Goal: Transaction & Acquisition: Subscribe to service/newsletter

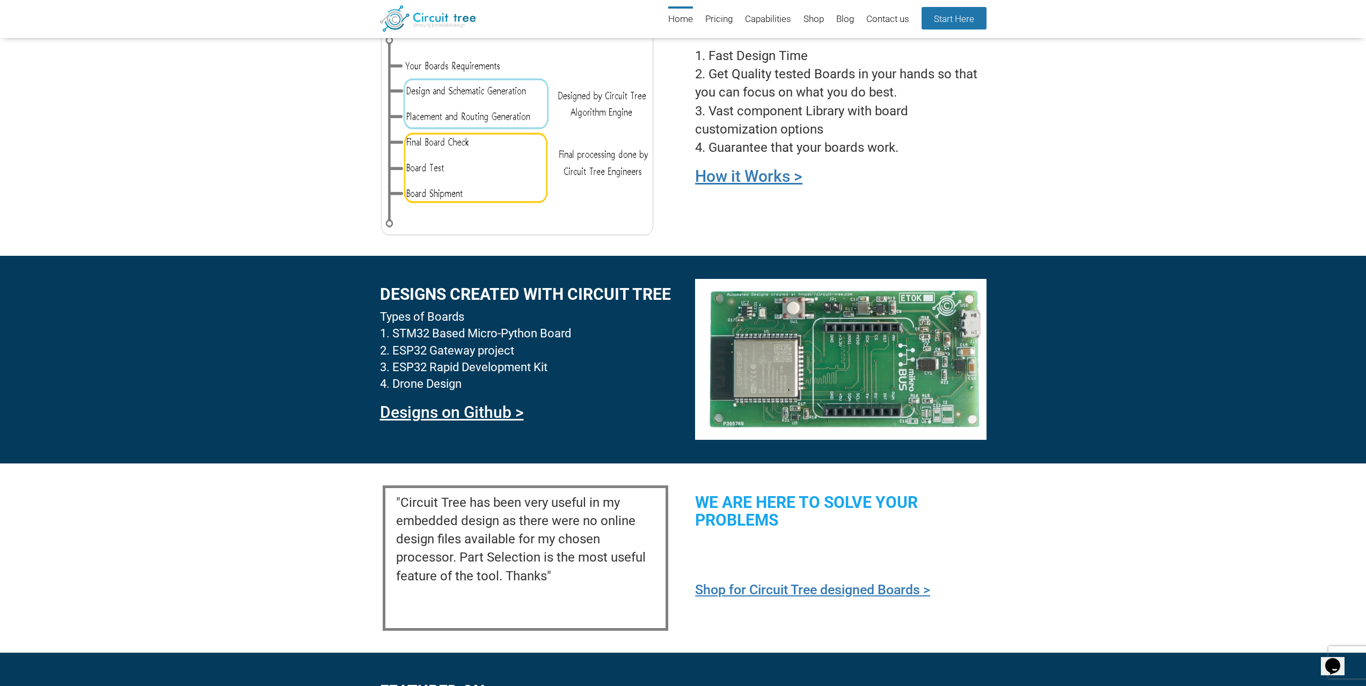
scroll to position [845, 0]
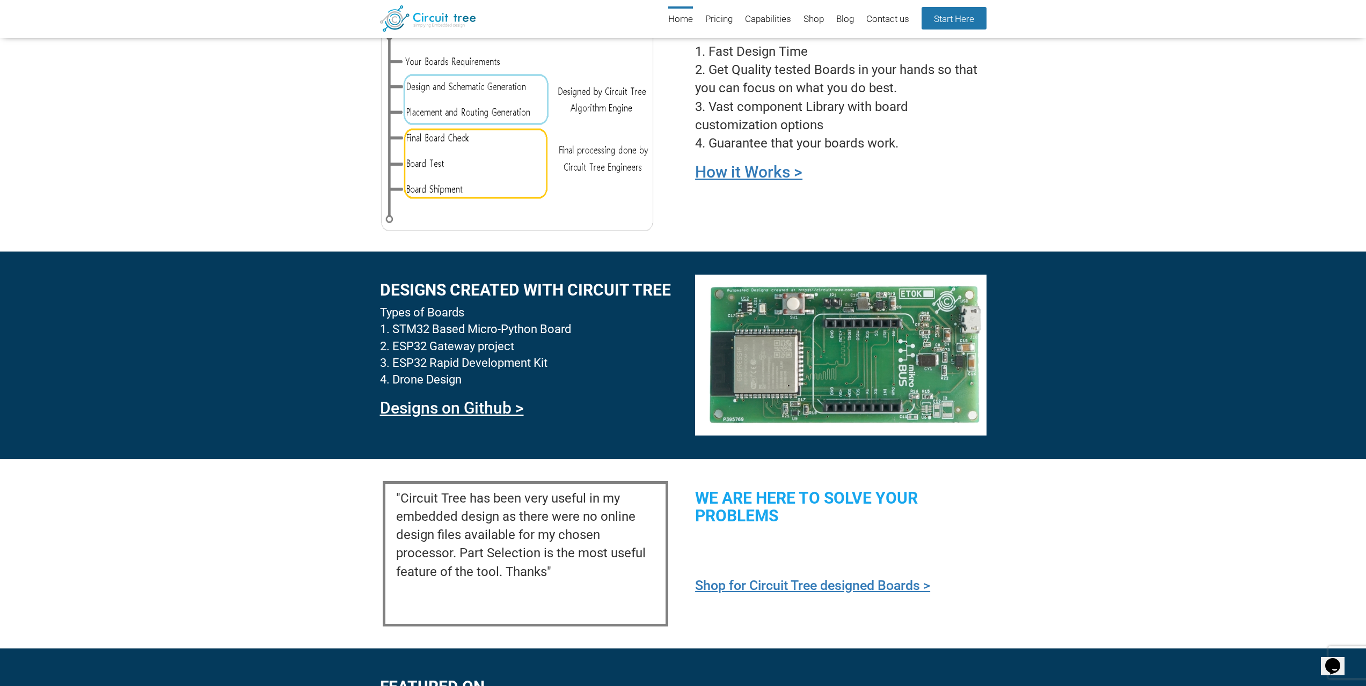
drag, startPoint x: 788, startPoint y: 266, endPoint x: 784, endPoint y: 261, distance: 5.8
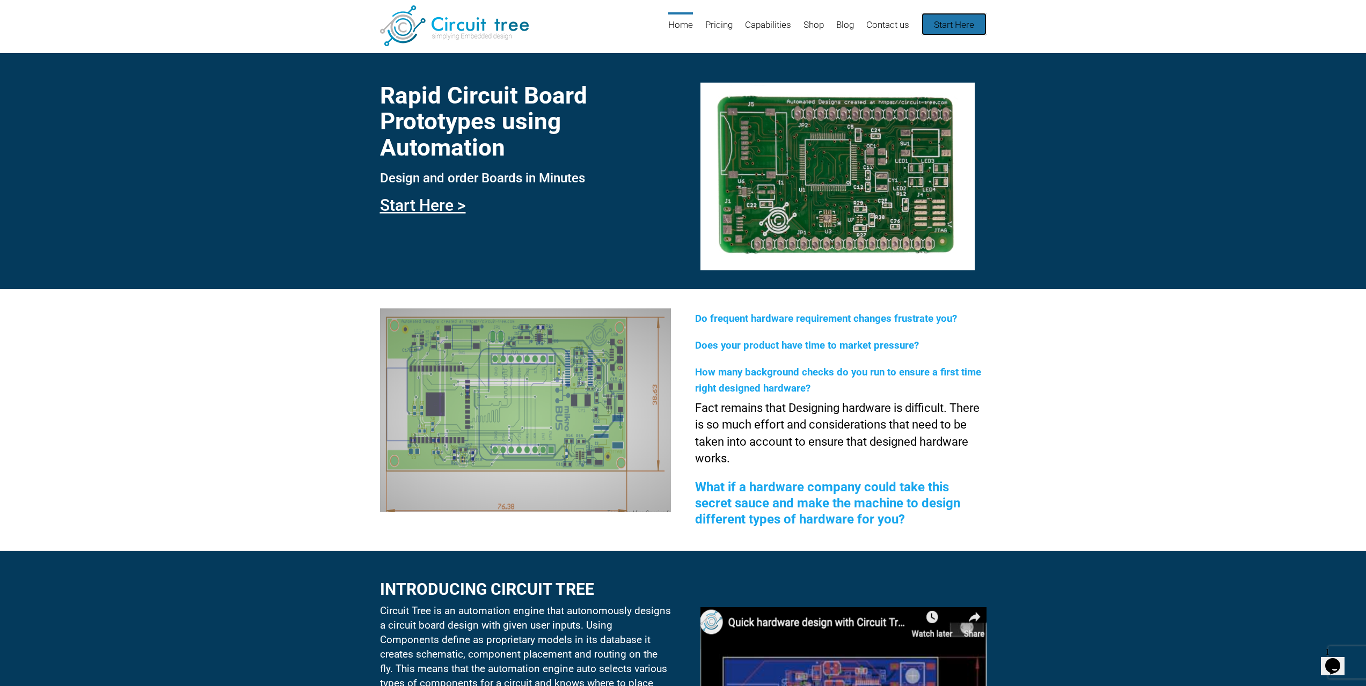
click at [934, 27] on link "Start Here" at bounding box center [953, 24] width 65 height 23
click at [662, 50] on header "Menu Skip to content Home Pricing Capabilities Shop Blog Contact us Start Here" at bounding box center [683, 26] width 1366 height 53
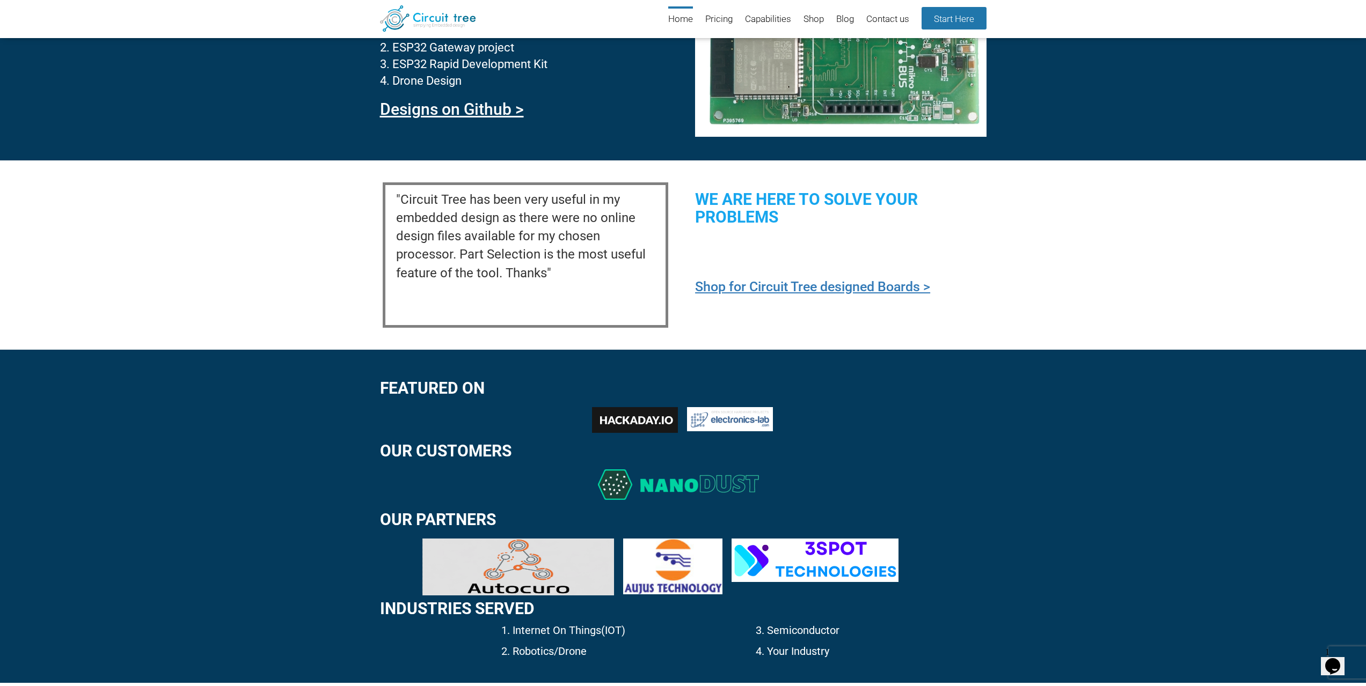
scroll to position [1166, 0]
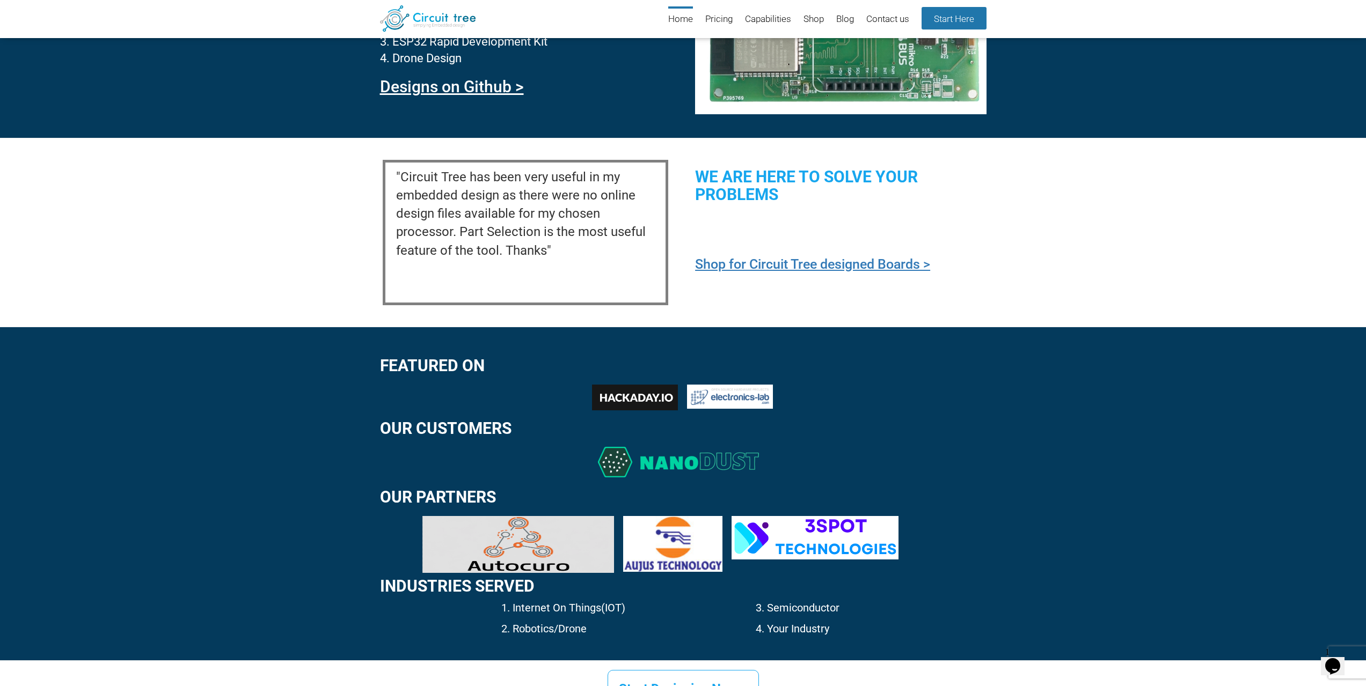
click at [941, 305] on div ""Circuit Tree has been very useful in my embedded design as there were no onlin…" at bounding box center [683, 232] width 1366 height 189
click at [773, 308] on div ""Circuit Tree has been very useful in my embedded design as there were no onlin…" at bounding box center [683, 232] width 1366 height 189
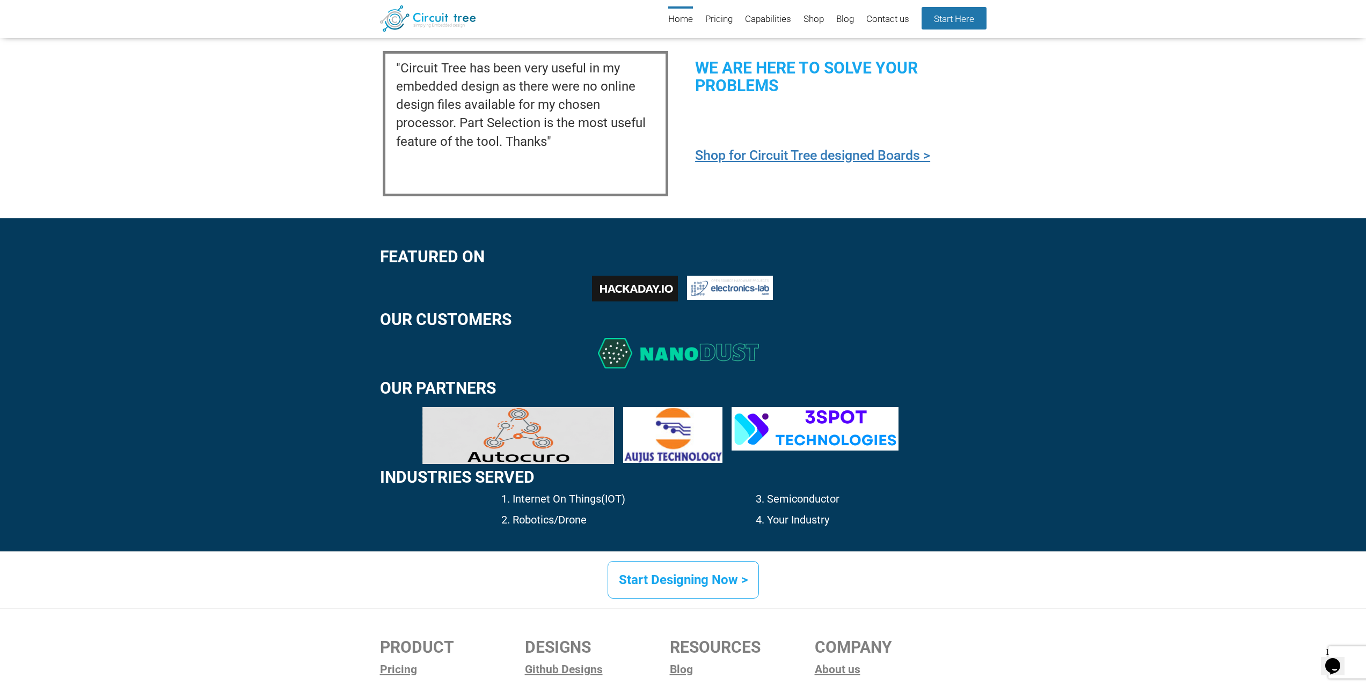
scroll to position [1383, 0]
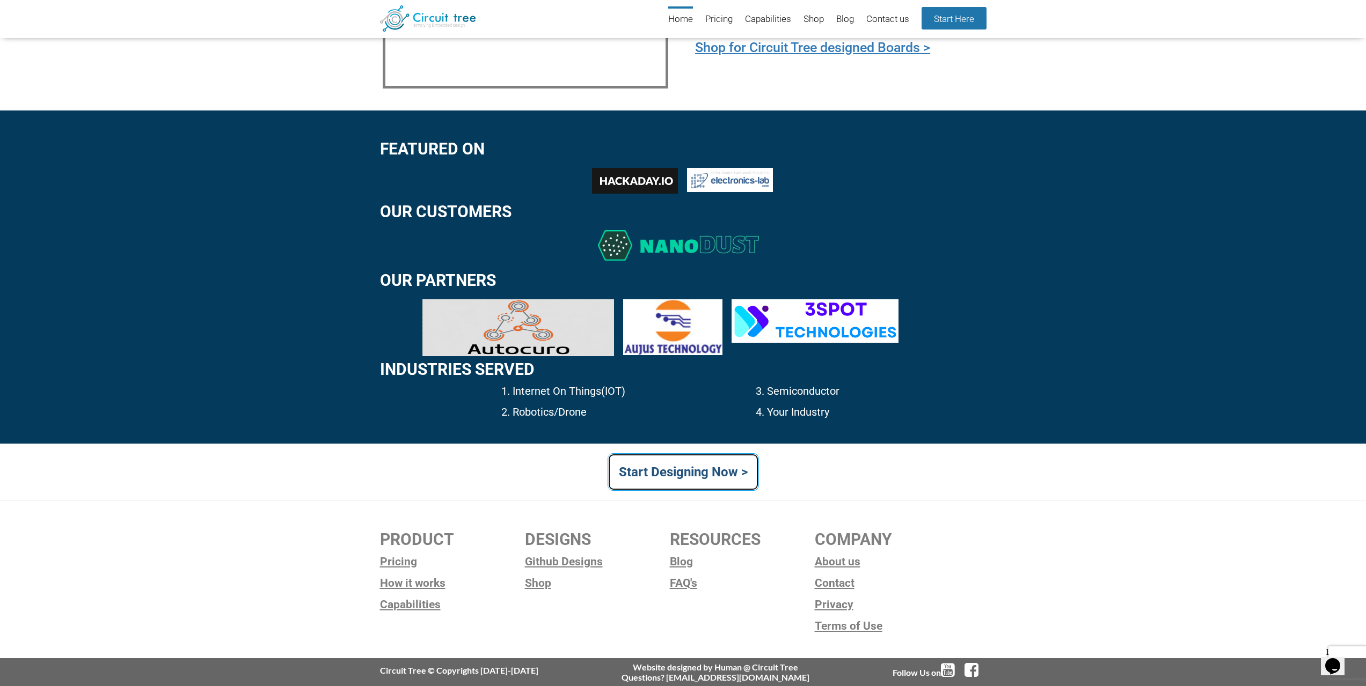
click at [702, 468] on link "Start Designing Now >" at bounding box center [682, 472] width 151 height 38
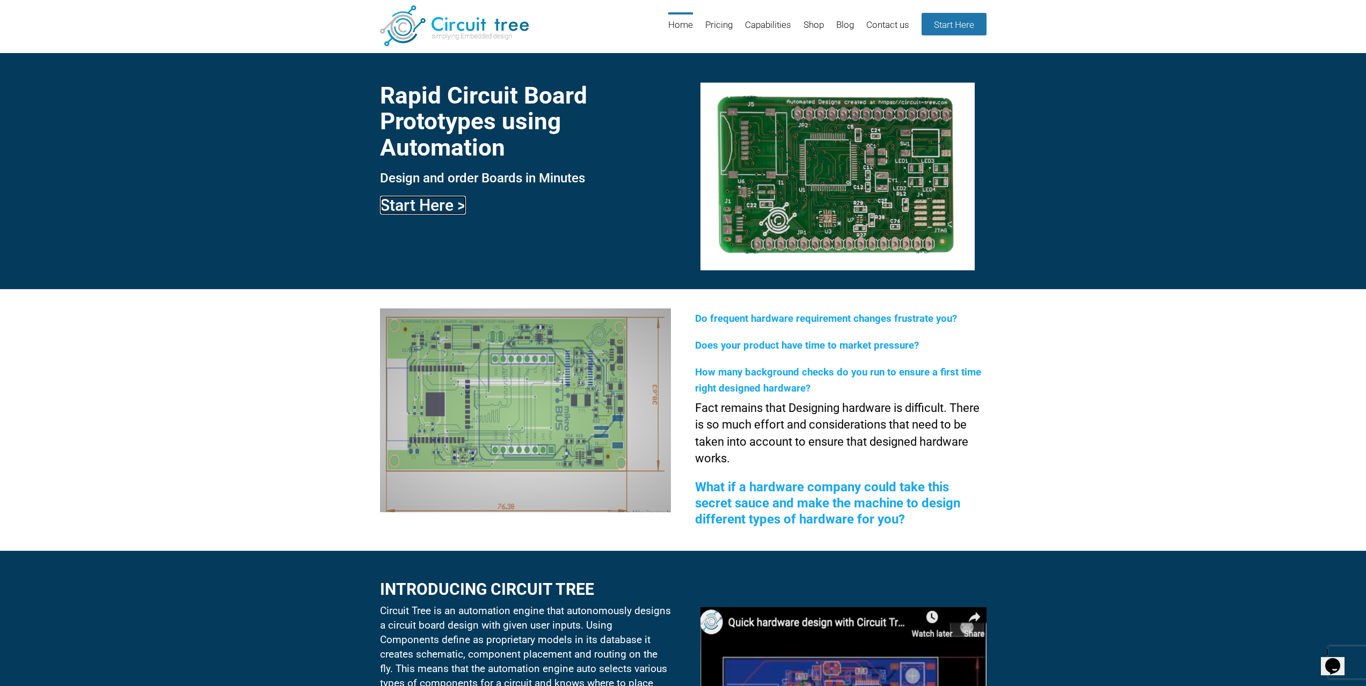
click at [434, 200] on link "Start Here >" at bounding box center [423, 205] width 86 height 19
click at [874, 25] on link "Contact us" at bounding box center [887, 29] width 43 height 35
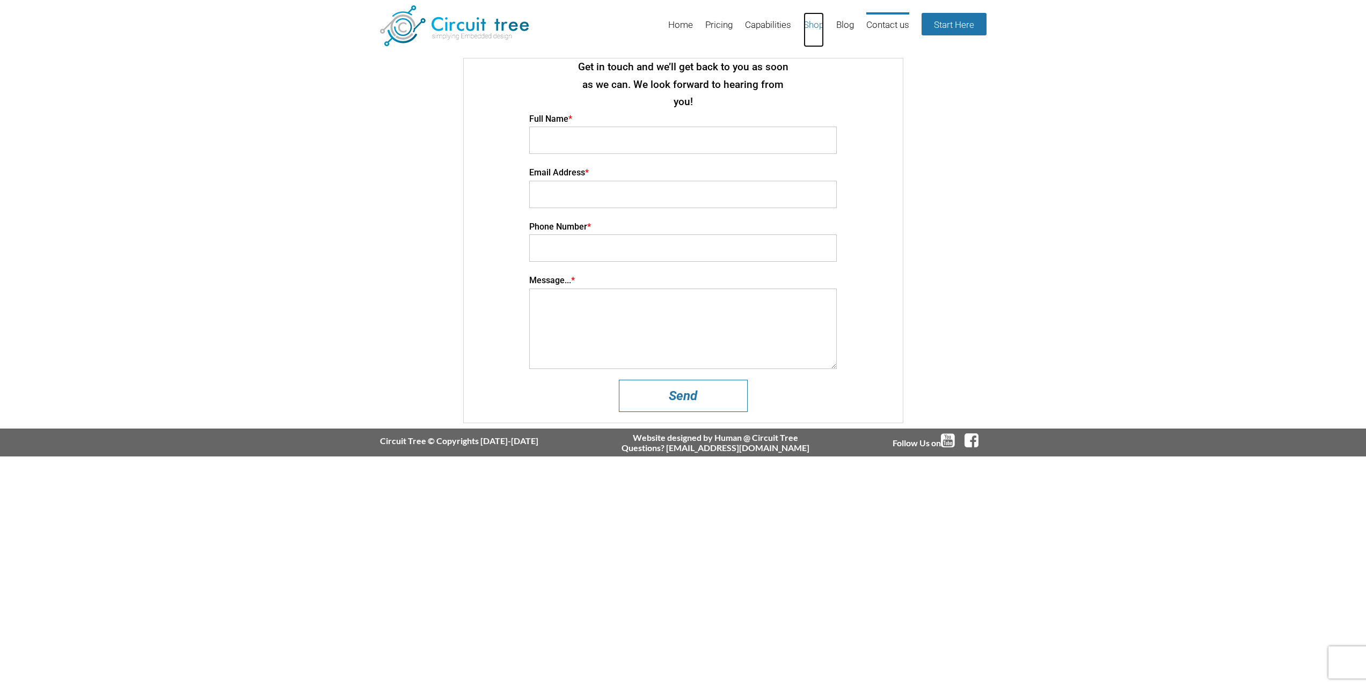
click at [810, 25] on link "Shop" at bounding box center [813, 29] width 20 height 35
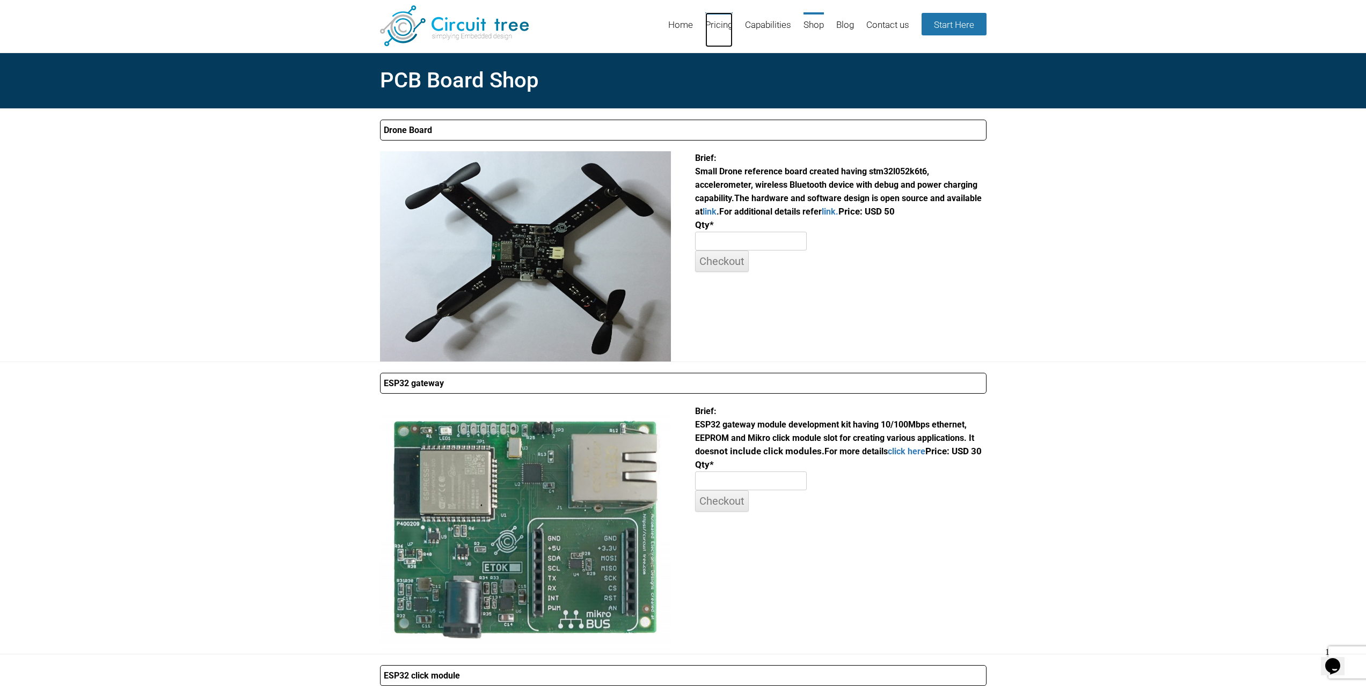
click at [715, 32] on link "Pricing" at bounding box center [718, 29] width 27 height 35
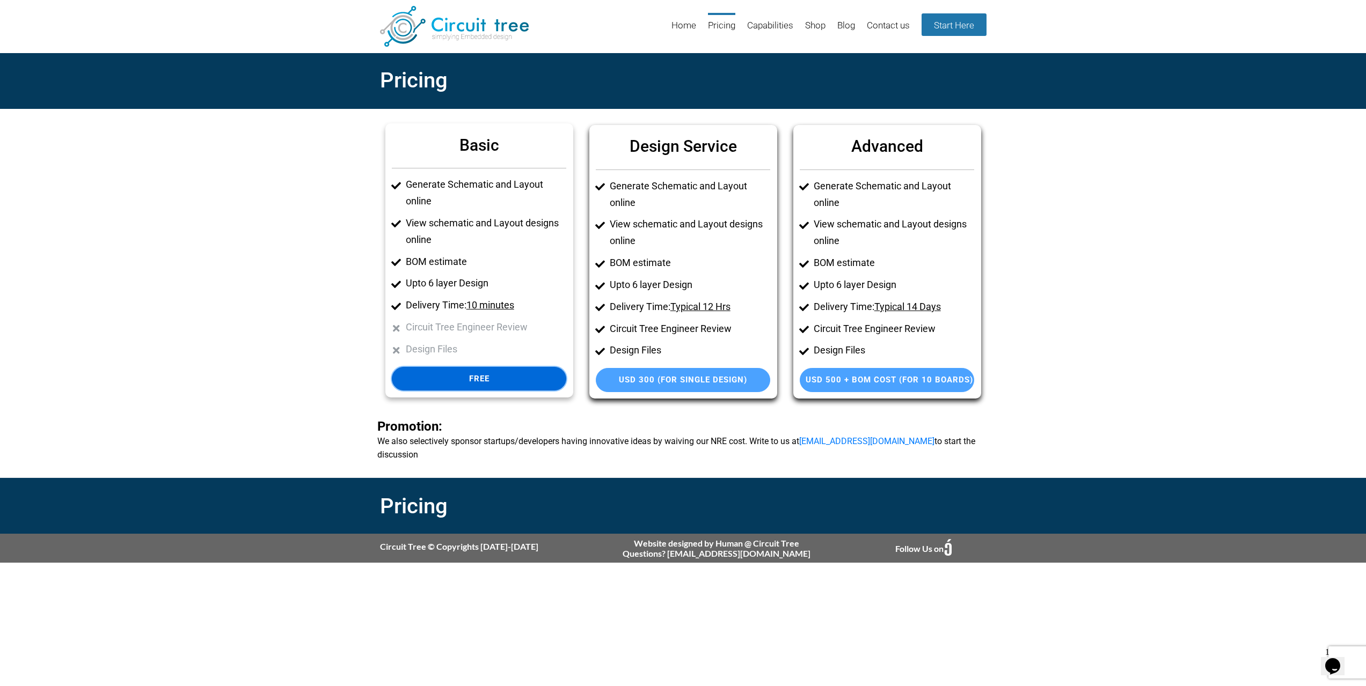
click at [521, 377] on link "Free" at bounding box center [479, 379] width 174 height 24
